Goal: Transaction & Acquisition: Book appointment/travel/reservation

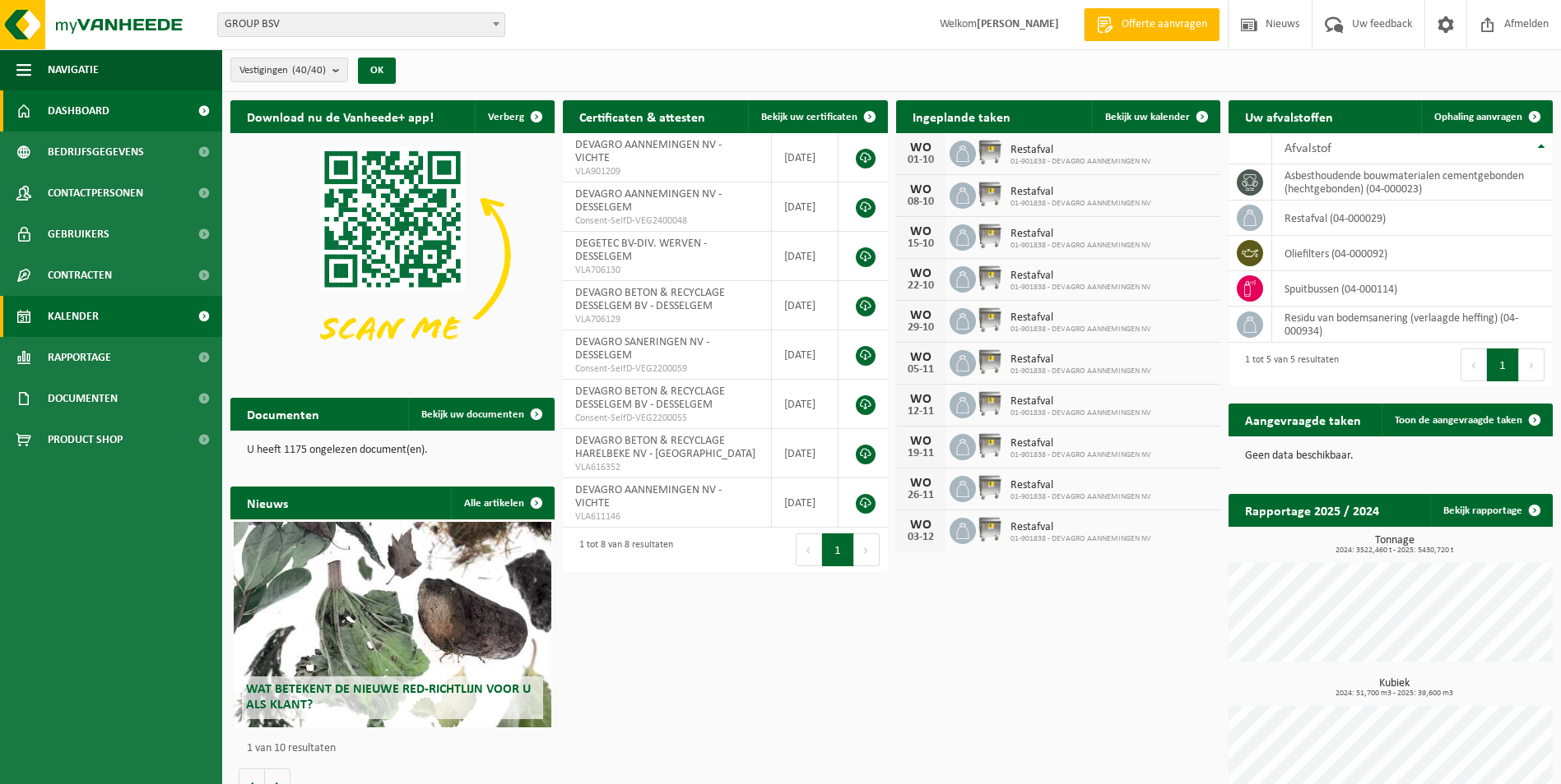
click at [77, 323] on span "Kalender" at bounding box center [73, 317] width 51 height 41
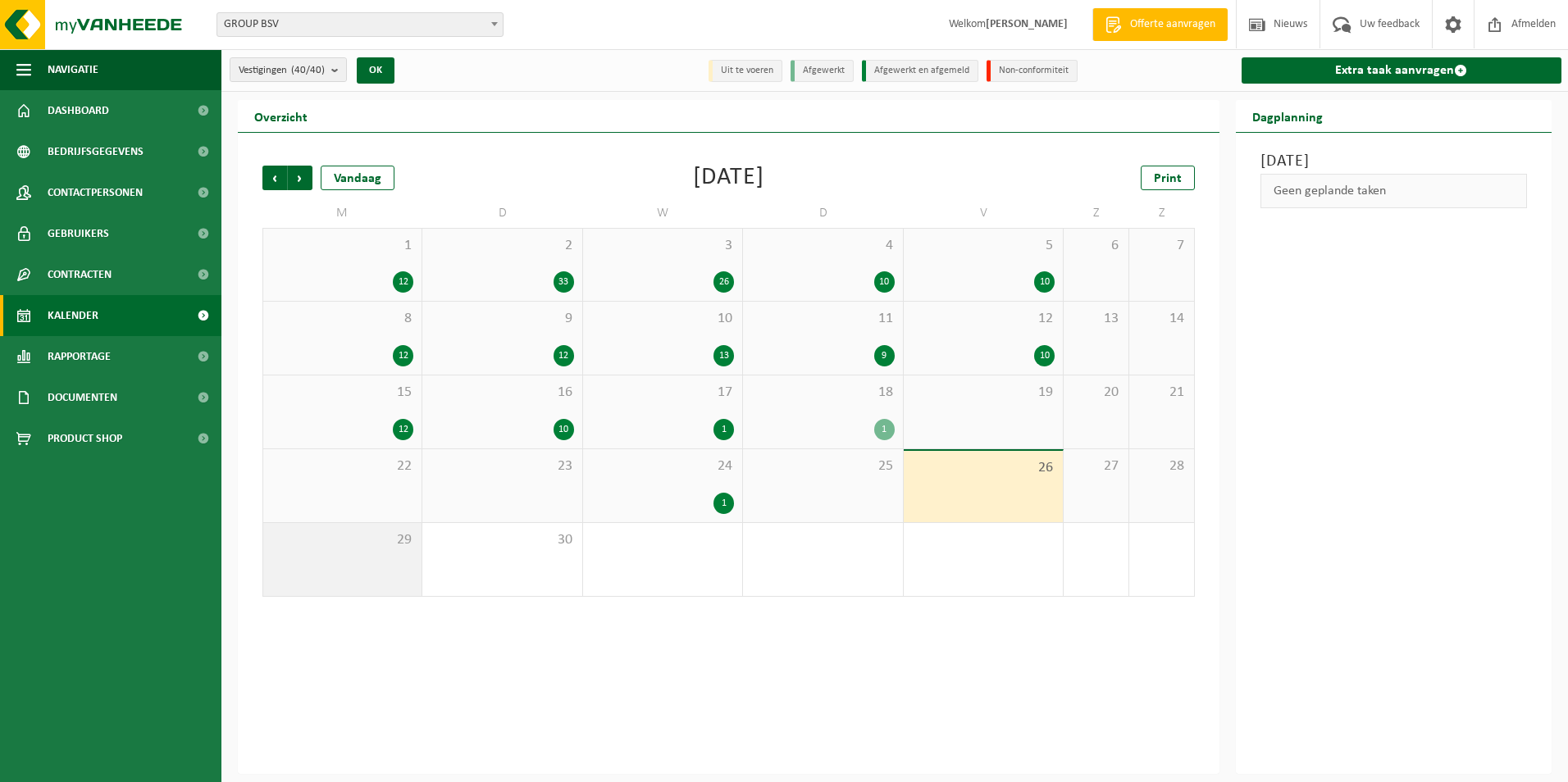
click at [372, 565] on div "29" at bounding box center [341, 559] width 158 height 73
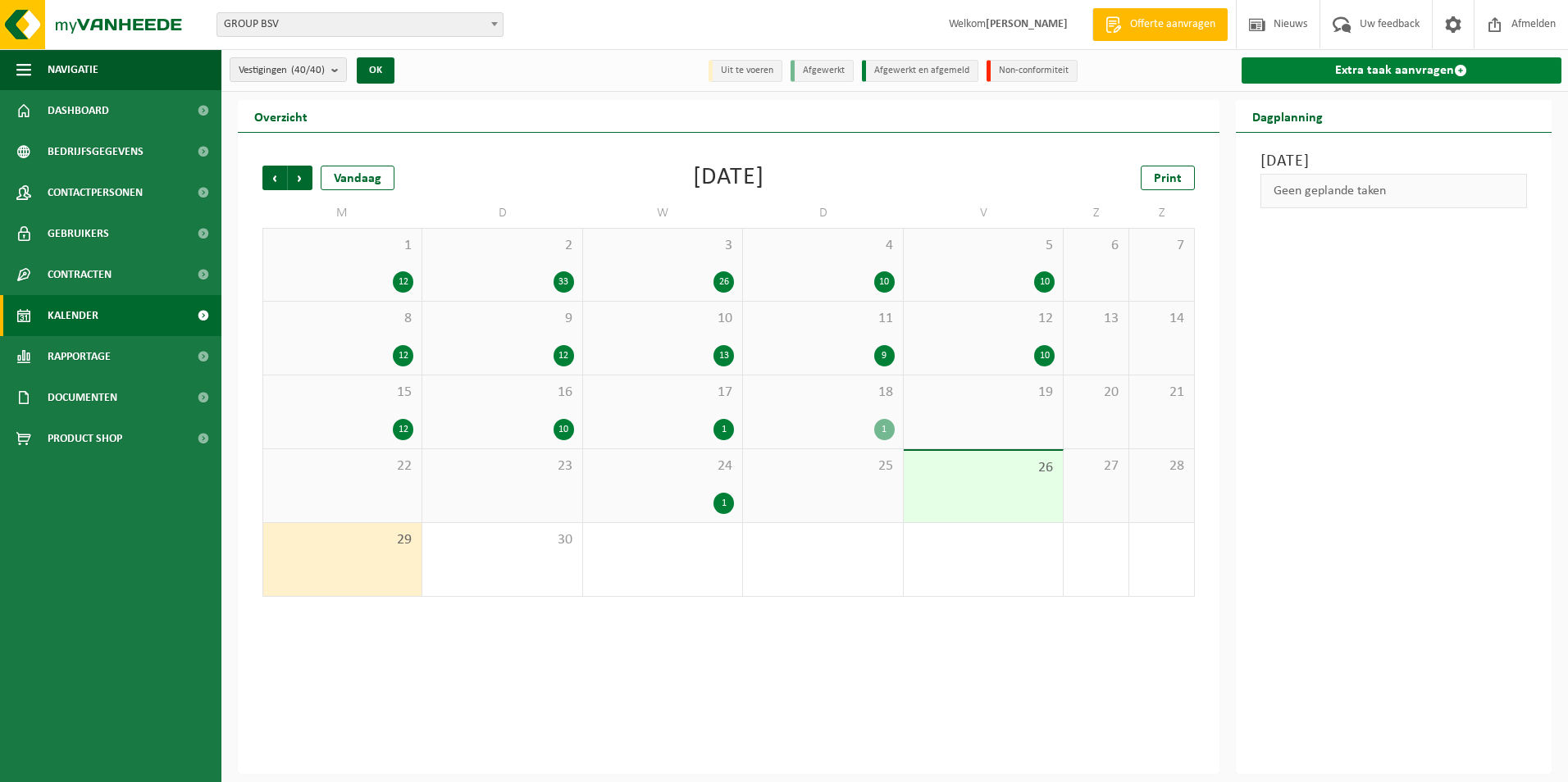
click at [1362, 69] on link "Extra taak aanvragen" at bounding box center [1401, 71] width 321 height 26
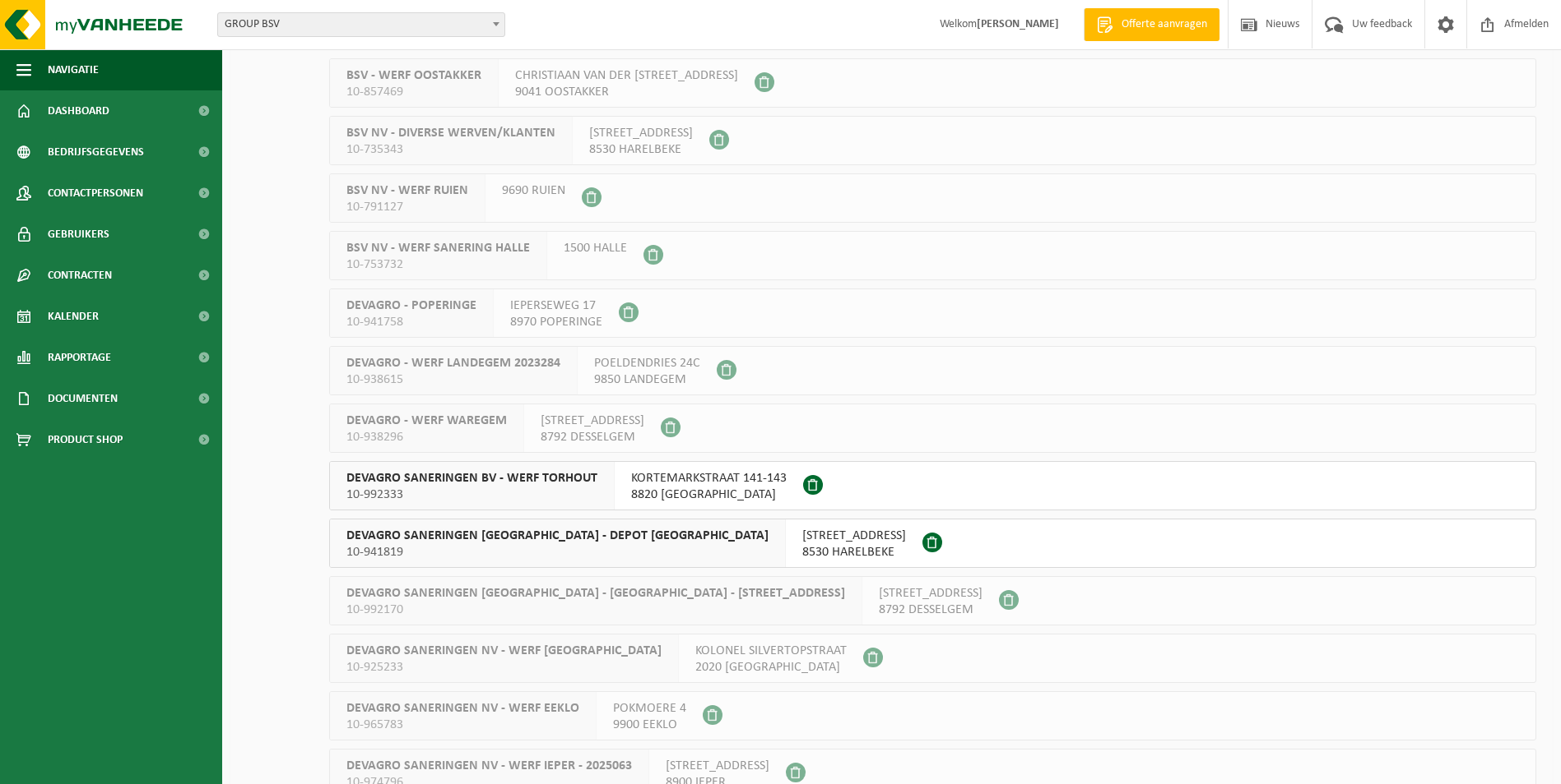
scroll to position [1480, 0]
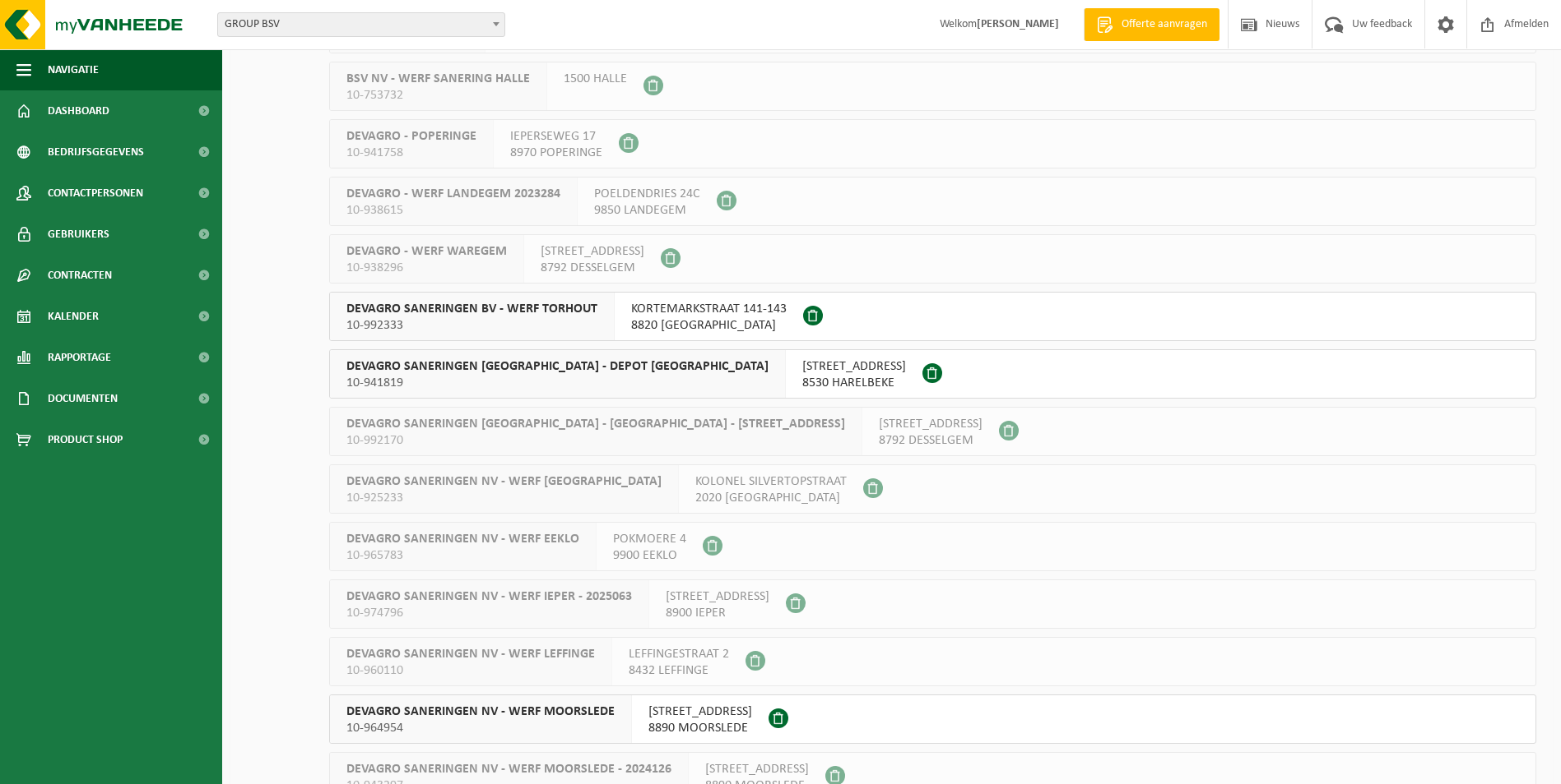
click at [669, 325] on span "8820 TORHOUT" at bounding box center [709, 326] width 156 height 17
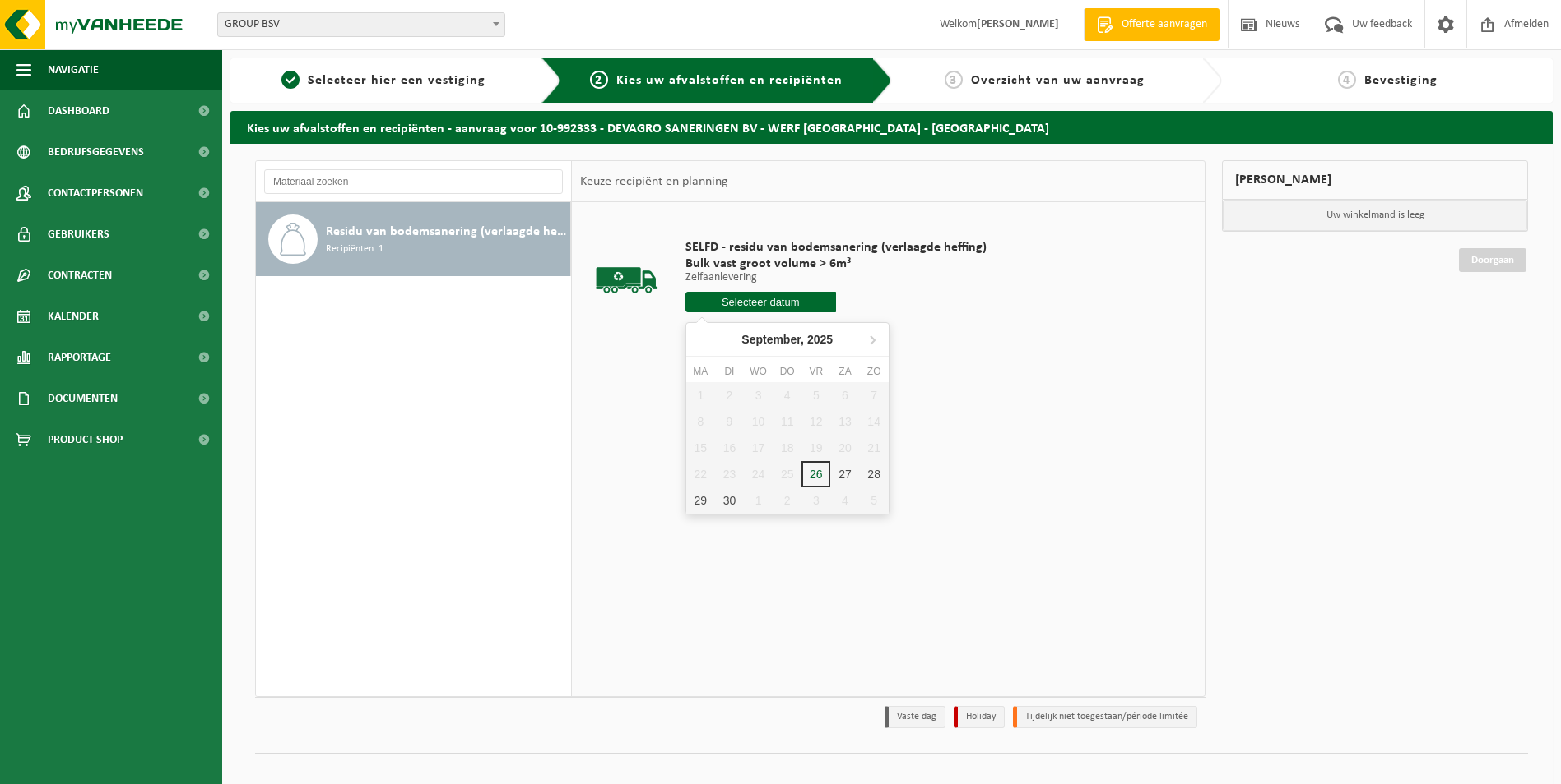
click at [745, 305] on input "text" at bounding box center [760, 302] width 151 height 21
click at [699, 497] on div "29" at bounding box center [700, 501] width 29 height 27
type input "Van 2025-09-29"
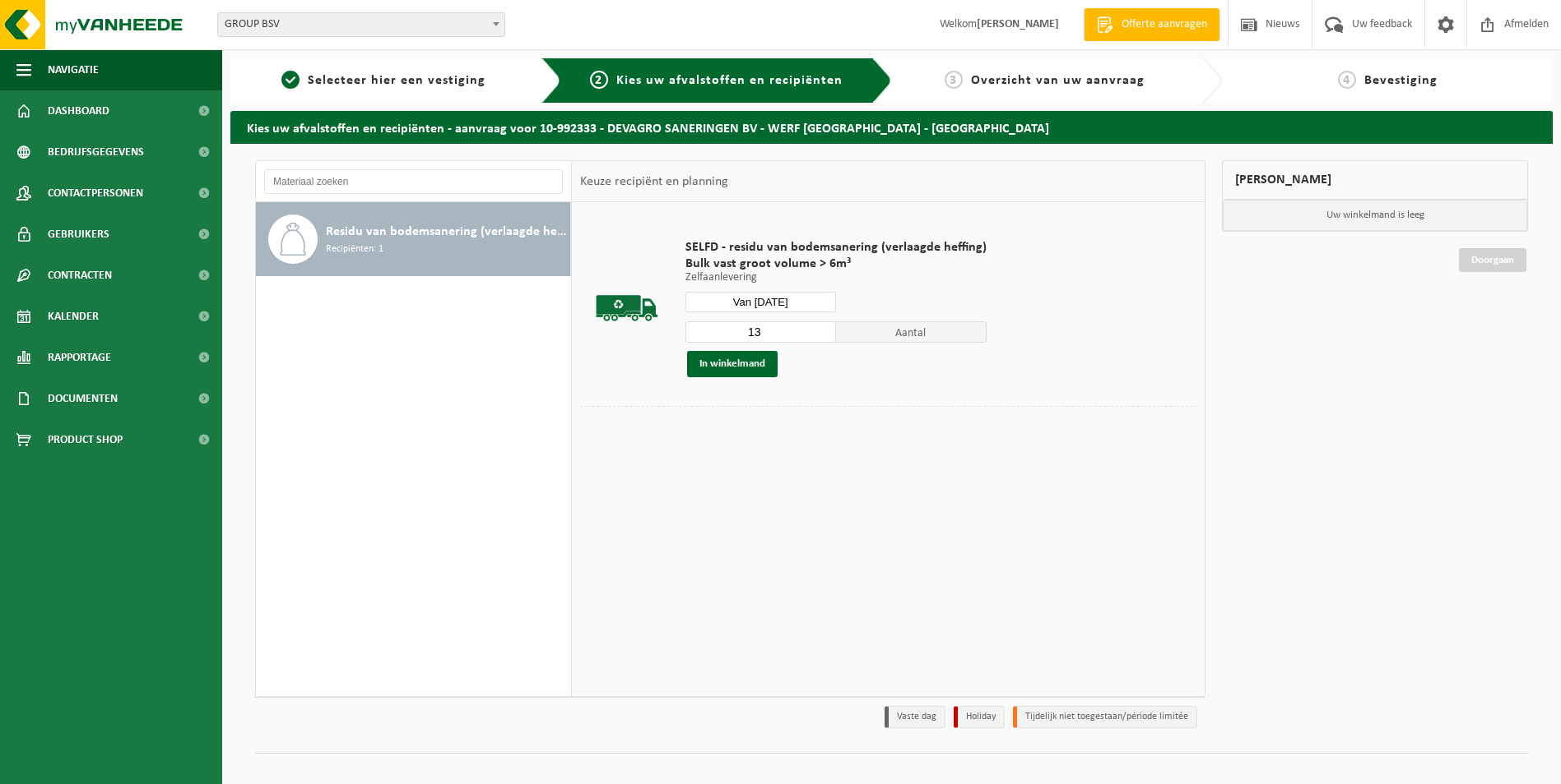
click at [820, 331] on input "13" at bounding box center [760, 332] width 151 height 22
type input "12"
click at [817, 336] on input "12" at bounding box center [760, 332] width 151 height 22
click at [734, 370] on button "In winkelmand" at bounding box center [732, 364] width 91 height 27
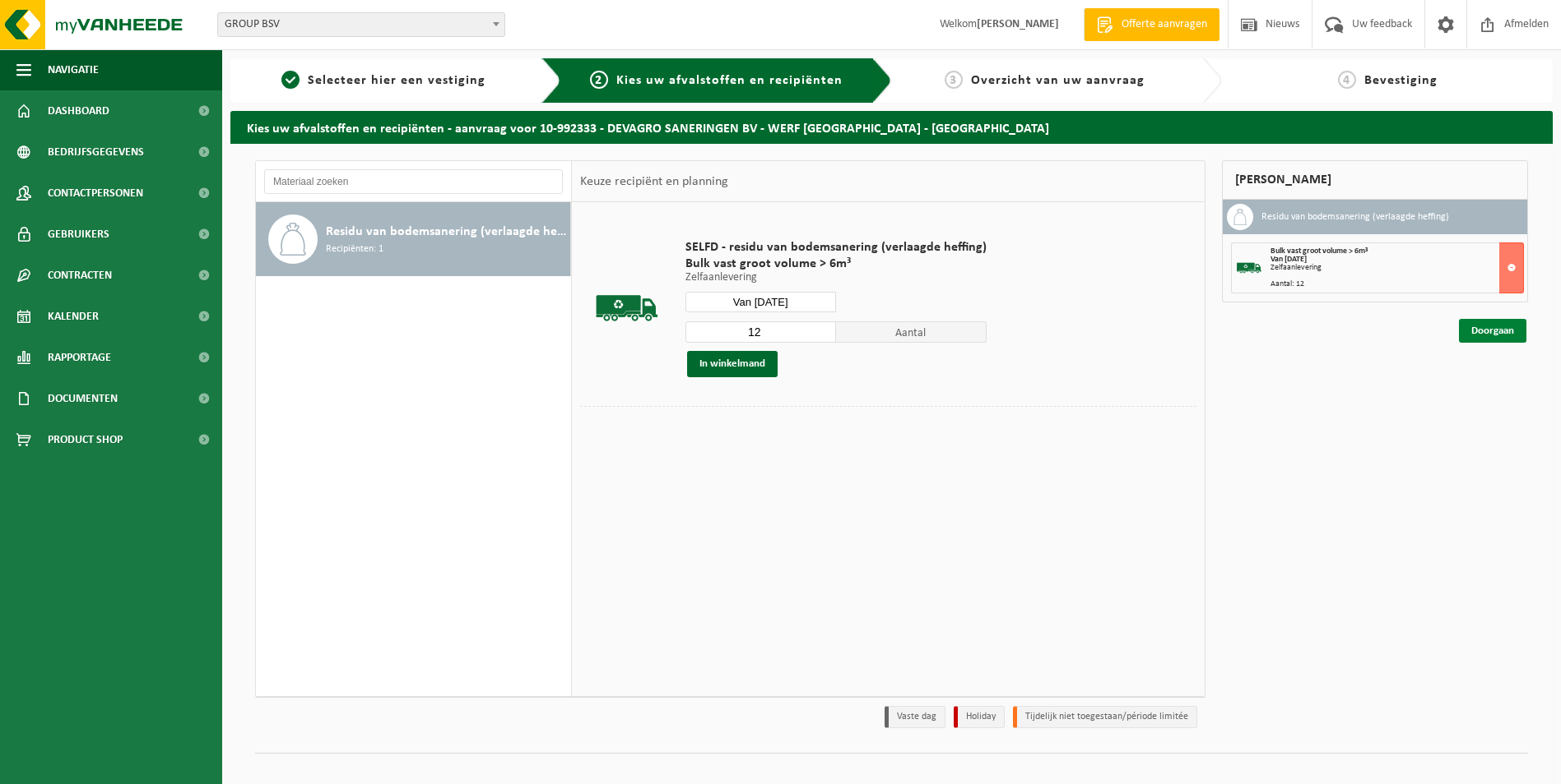
click at [1486, 332] on link "Doorgaan" at bounding box center [1492, 331] width 68 height 24
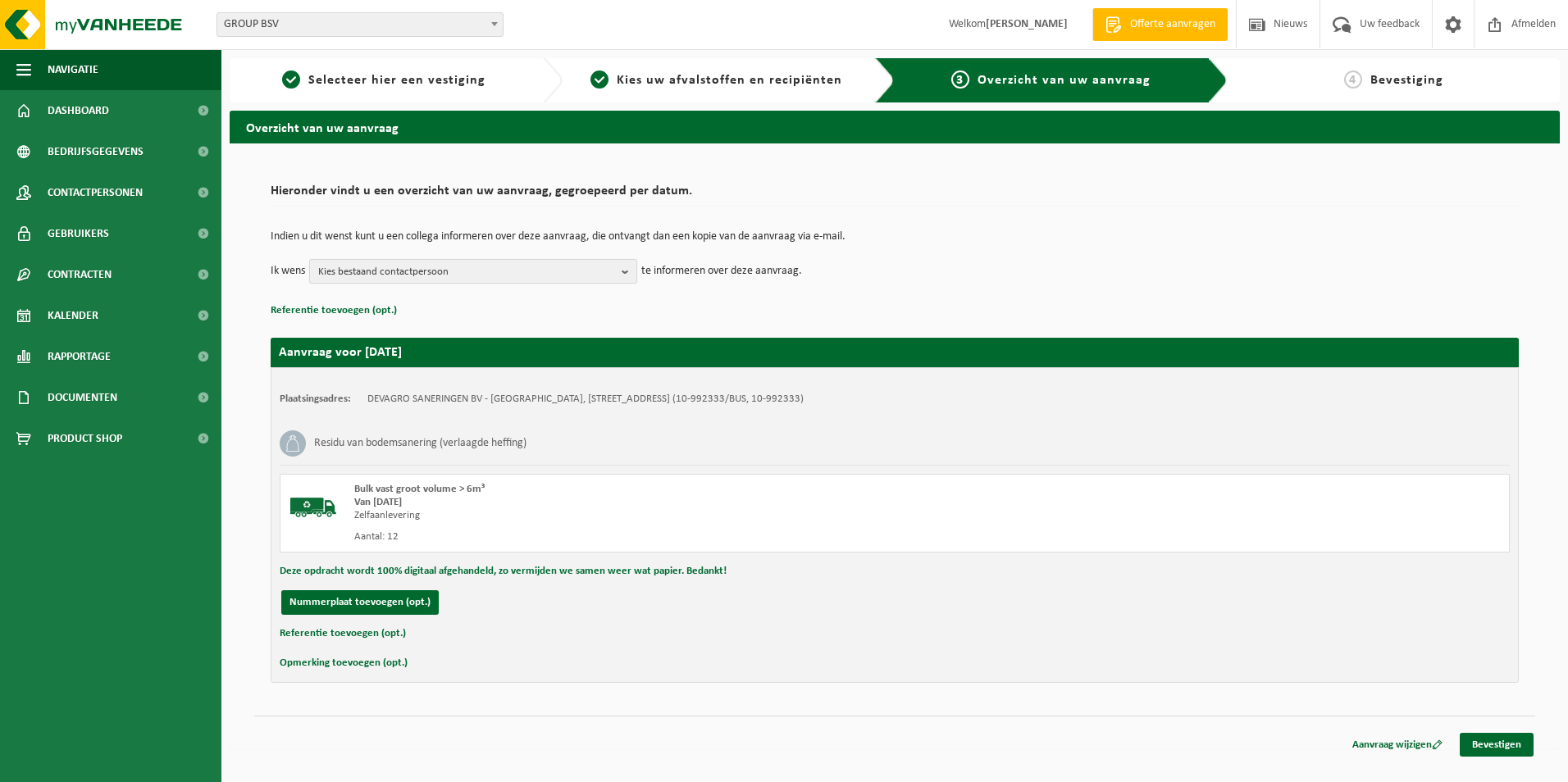
click at [516, 269] on span "Kies bestaand contactpersoon" at bounding box center [466, 272] width 297 height 25
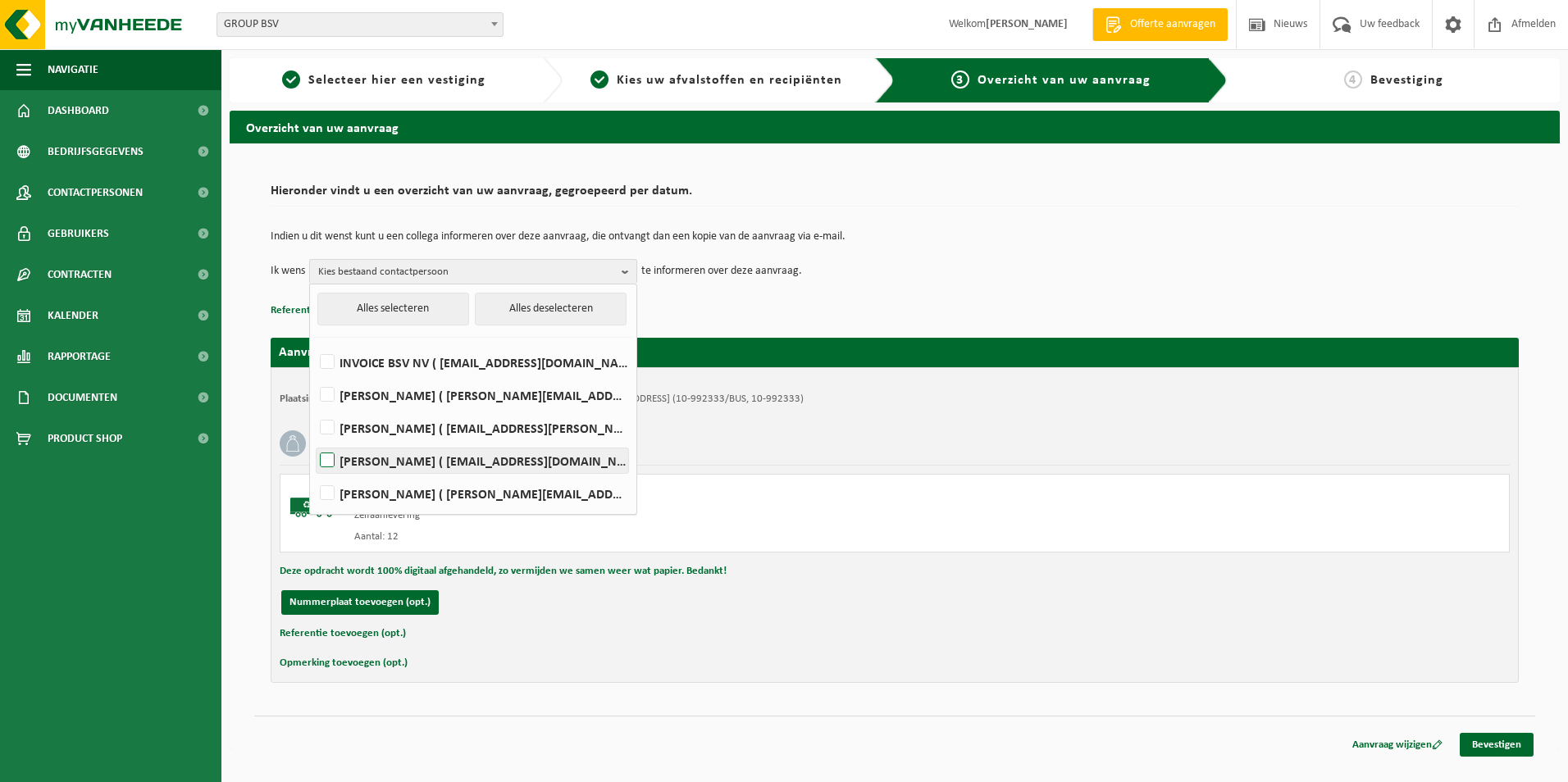
click at [439, 462] on label "CARINE VANHOEYMISSEN ( carine.vanhoeymissen@devagro.be )" at bounding box center [473, 460] width 312 height 25
click at [314, 441] on input "CARINE VANHOEYMISSEN ( carine.vanhoeymissen@devagro.be )" at bounding box center [313, 440] width 1 height 1
checkbox input "true"
click at [410, 498] on label "OLIVIER VANPETEGHEM ( olivier.vanpeteghem@devagro.be )" at bounding box center [473, 494] width 312 height 25
click at [314, 473] on input "OLIVIER VANPETEGHEM ( olivier.vanpeteghem@devagro.be )" at bounding box center [313, 472] width 1 height 1
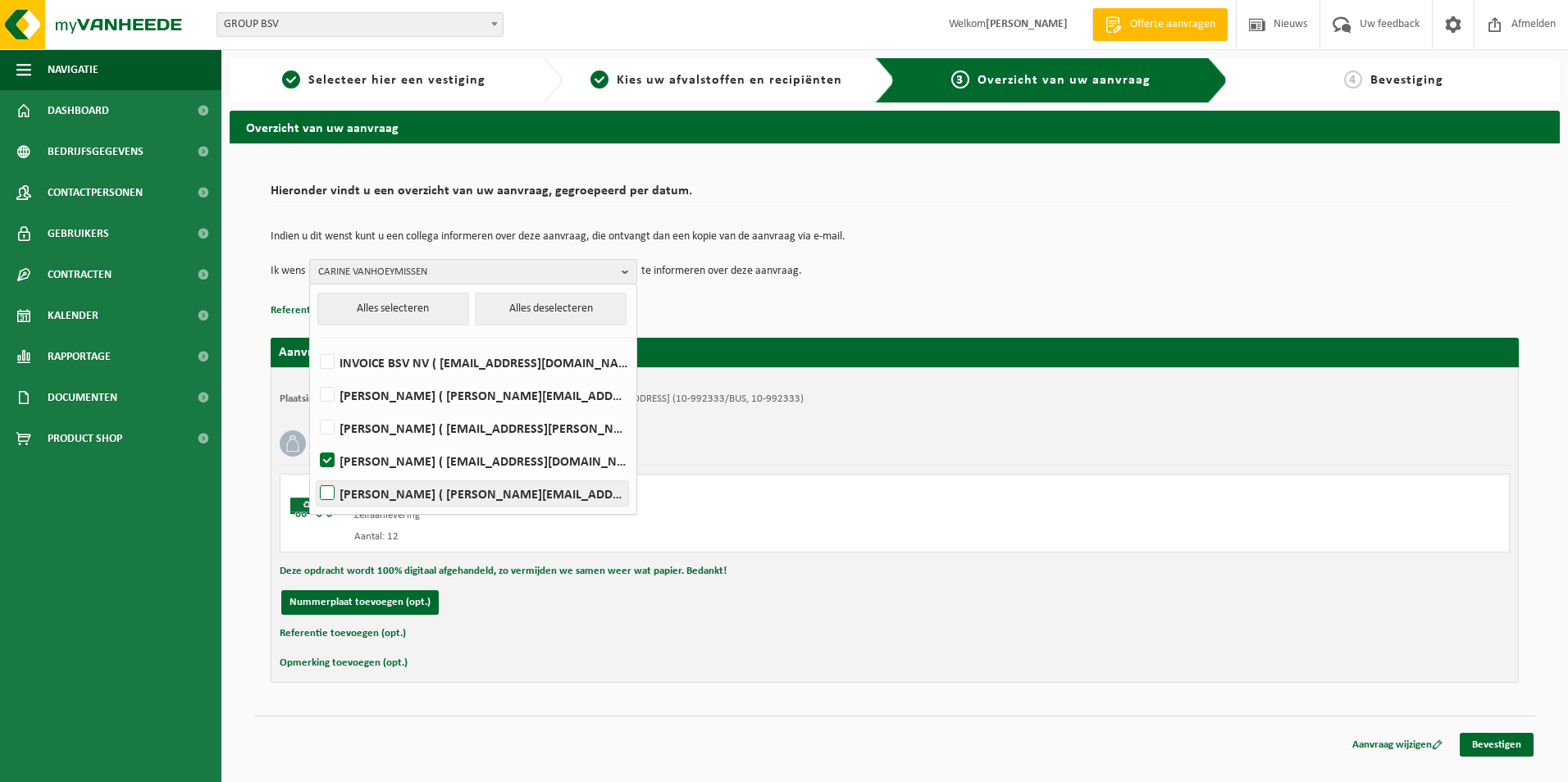
checkbox input "true"
click at [1501, 747] on link "Bevestigen" at bounding box center [1496, 745] width 74 height 24
